Goal: Find specific page/section: Find specific page/section

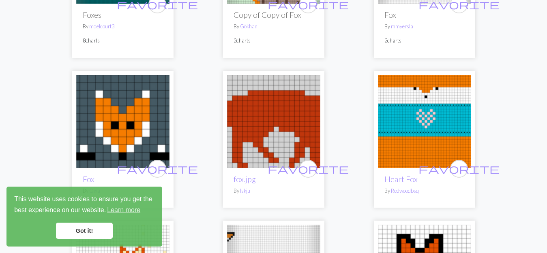
scroll to position [203, 0]
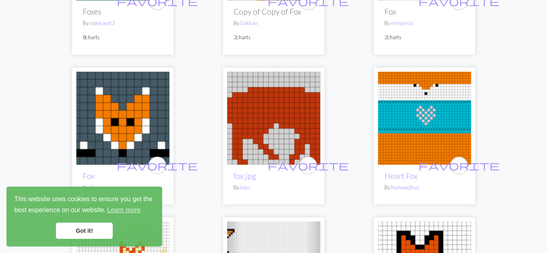
click at [87, 233] on link "Got it!" at bounding box center [84, 231] width 57 height 16
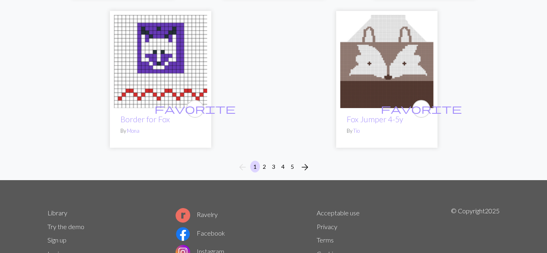
scroll to position [2758, 0]
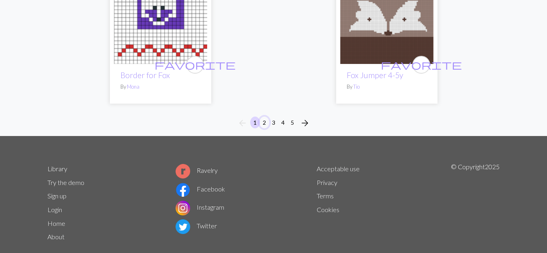
click at [263, 117] on button "2" at bounding box center [265, 123] width 10 height 12
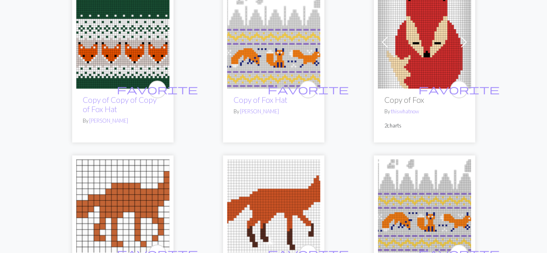
scroll to position [568, 0]
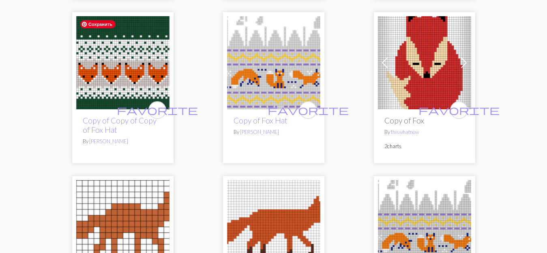
click at [124, 84] on img at bounding box center [122, 62] width 93 height 93
